Goal: Task Accomplishment & Management: Manage account settings

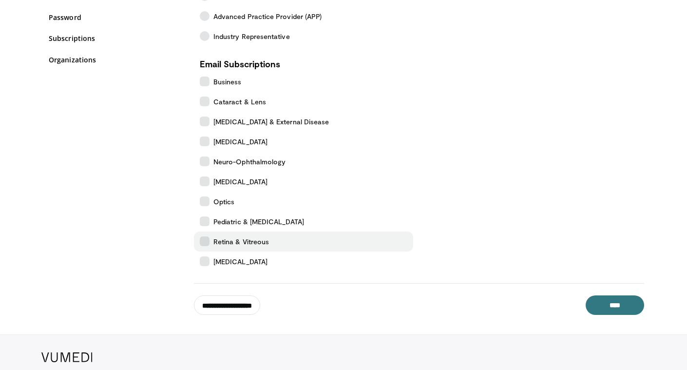
scroll to position [150, 0]
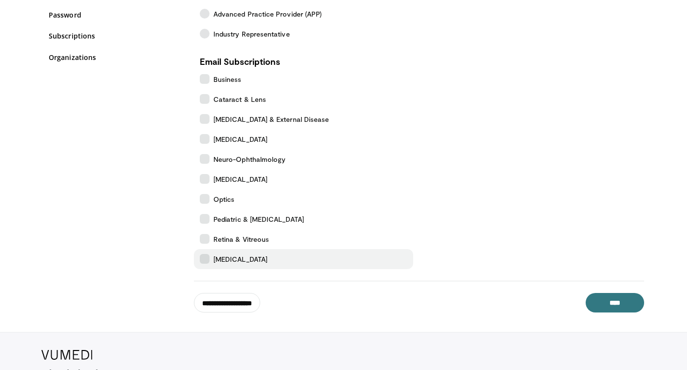
click at [205, 255] on icon at bounding box center [205, 259] width 10 height 10
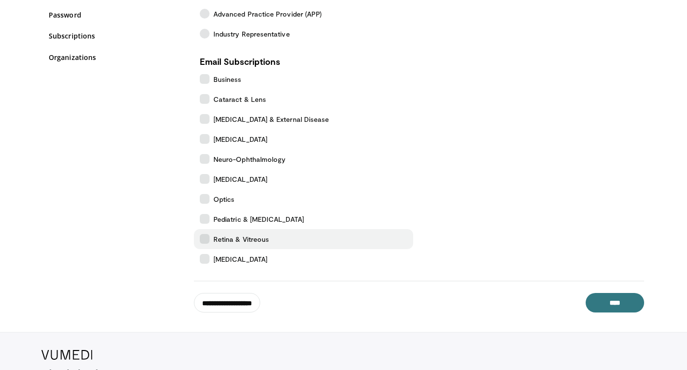
click at [205, 237] on icon at bounding box center [205, 239] width 10 height 10
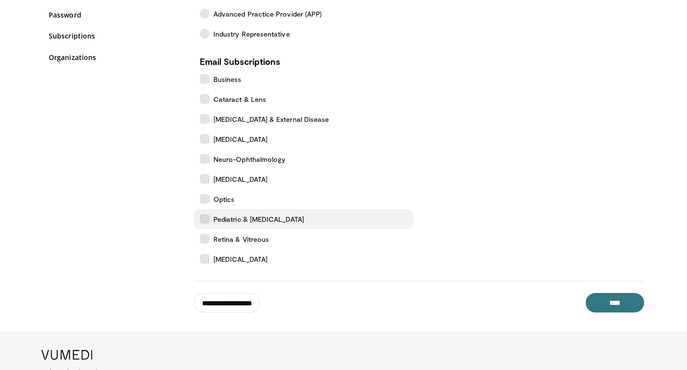
click at [201, 216] on icon at bounding box center [205, 219] width 10 height 10
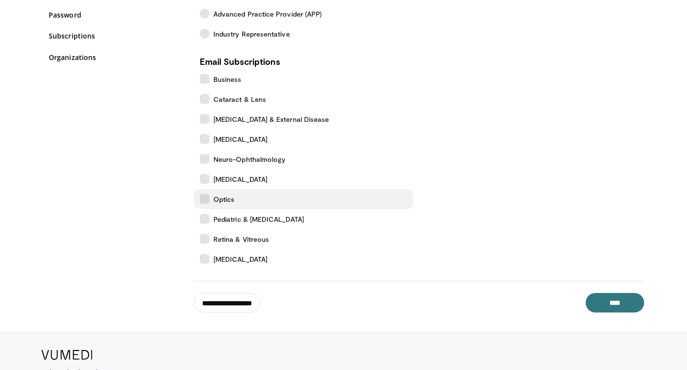
click at [207, 195] on icon at bounding box center [205, 199] width 10 height 10
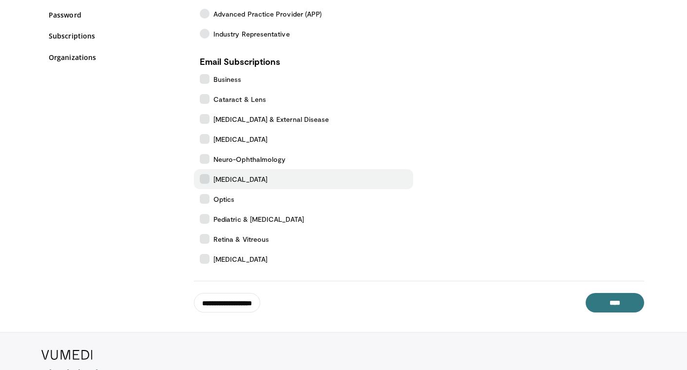
click at [207, 176] on icon at bounding box center [205, 179] width 10 height 10
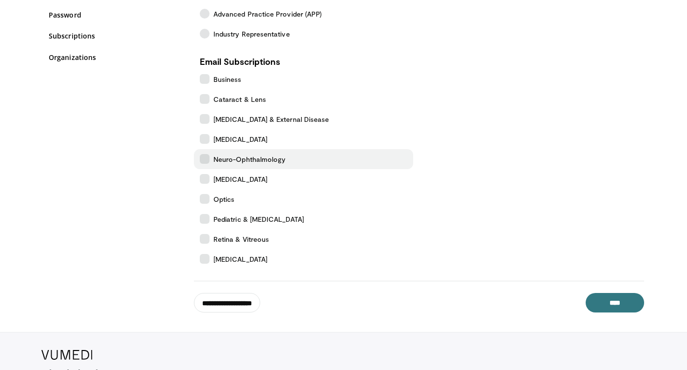
click at [205, 154] on icon at bounding box center [205, 159] width 10 height 10
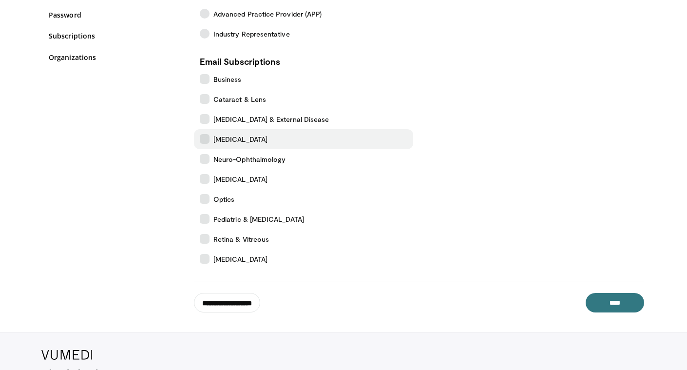
click at [203, 134] on icon at bounding box center [205, 139] width 10 height 10
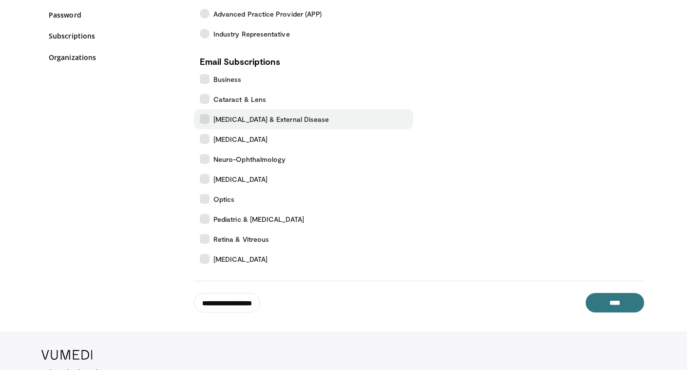
click at [203, 117] on icon at bounding box center [205, 119] width 10 height 10
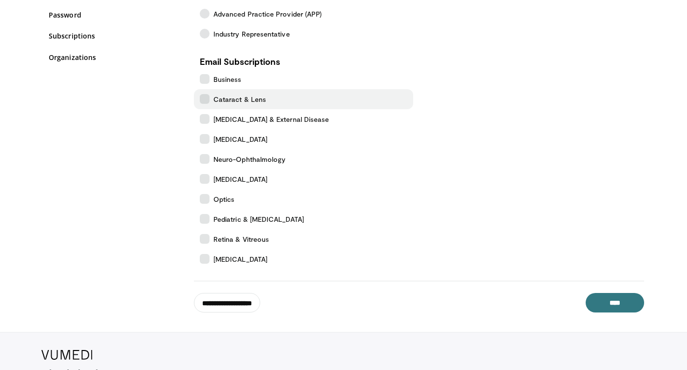
click at [204, 97] on icon at bounding box center [205, 99] width 10 height 10
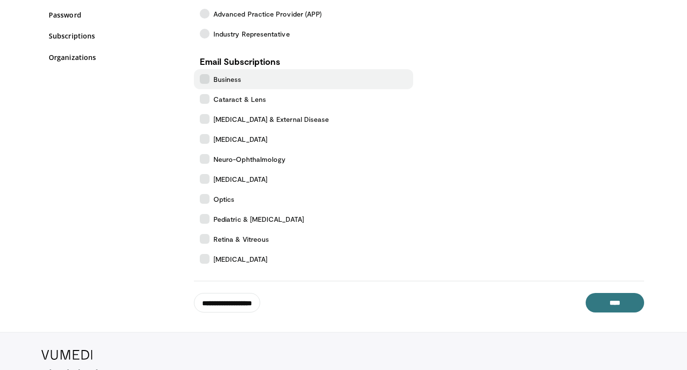
click at [203, 78] on icon at bounding box center [205, 79] width 10 height 10
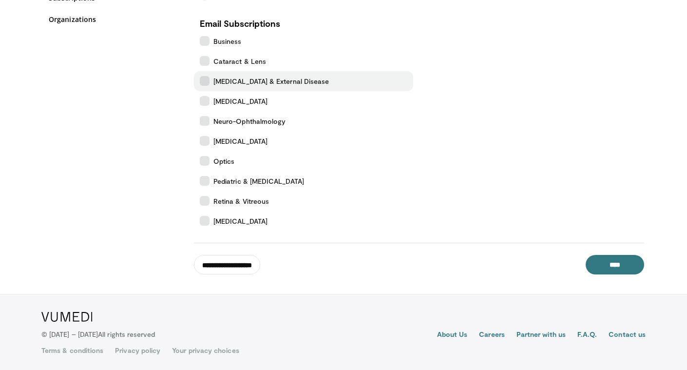
scroll to position [187, 0]
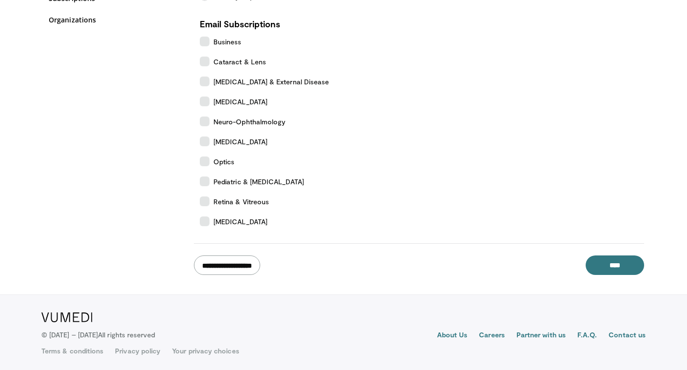
click at [221, 260] on input "**********" at bounding box center [227, 264] width 66 height 19
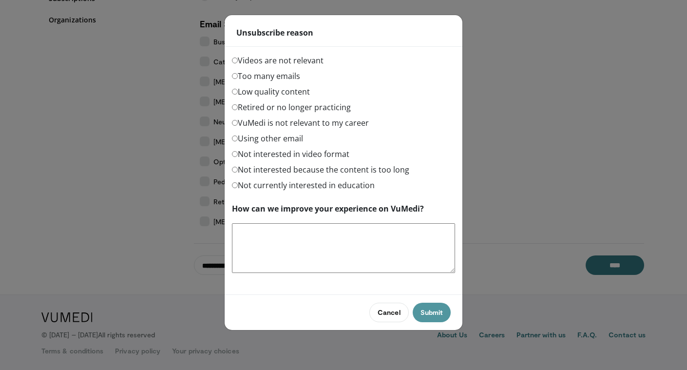
click at [426, 314] on button "Submit" at bounding box center [432, 312] width 38 height 19
